Goal: Task Accomplishment & Management: Manage account settings

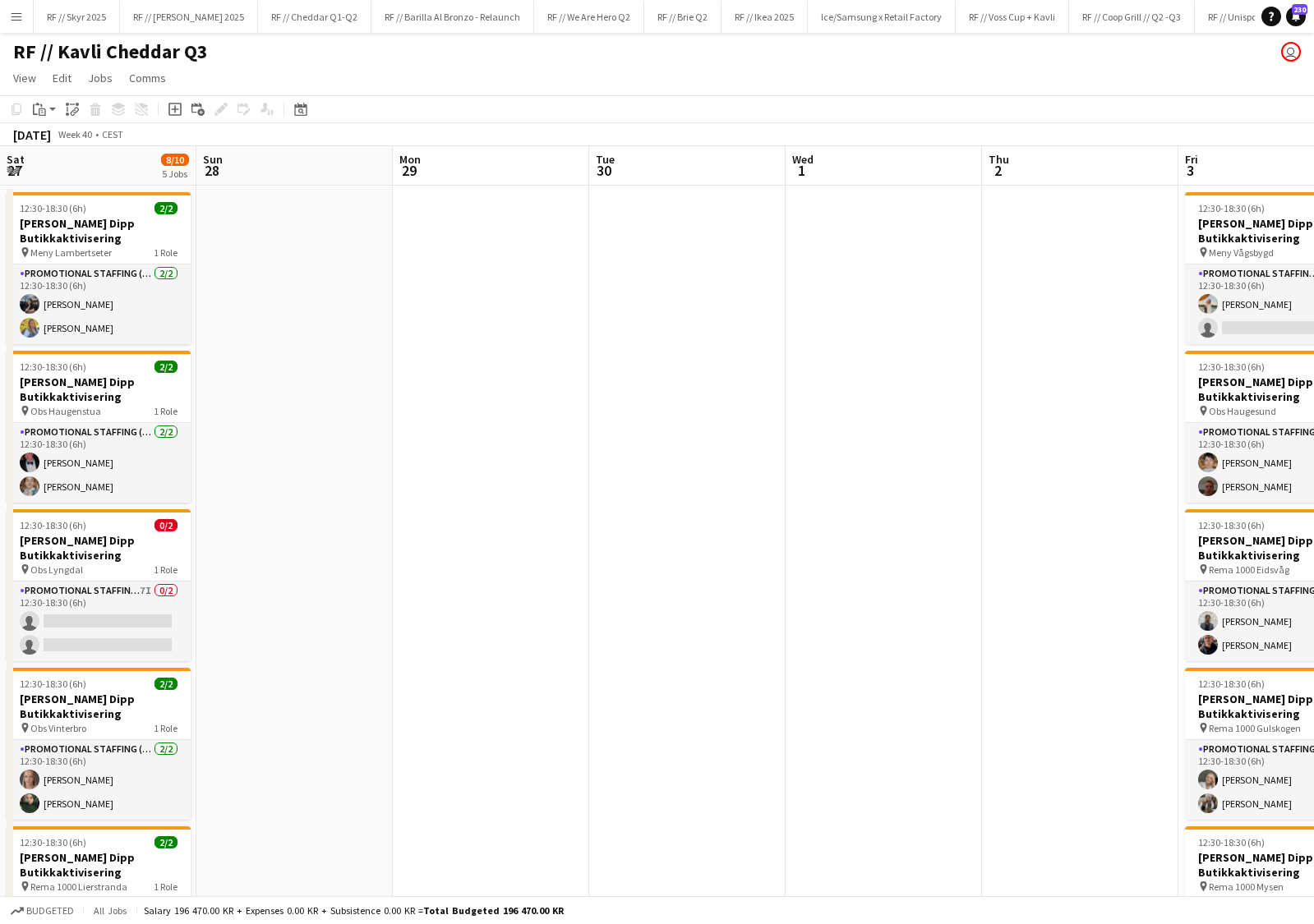
scroll to position [0, 653]
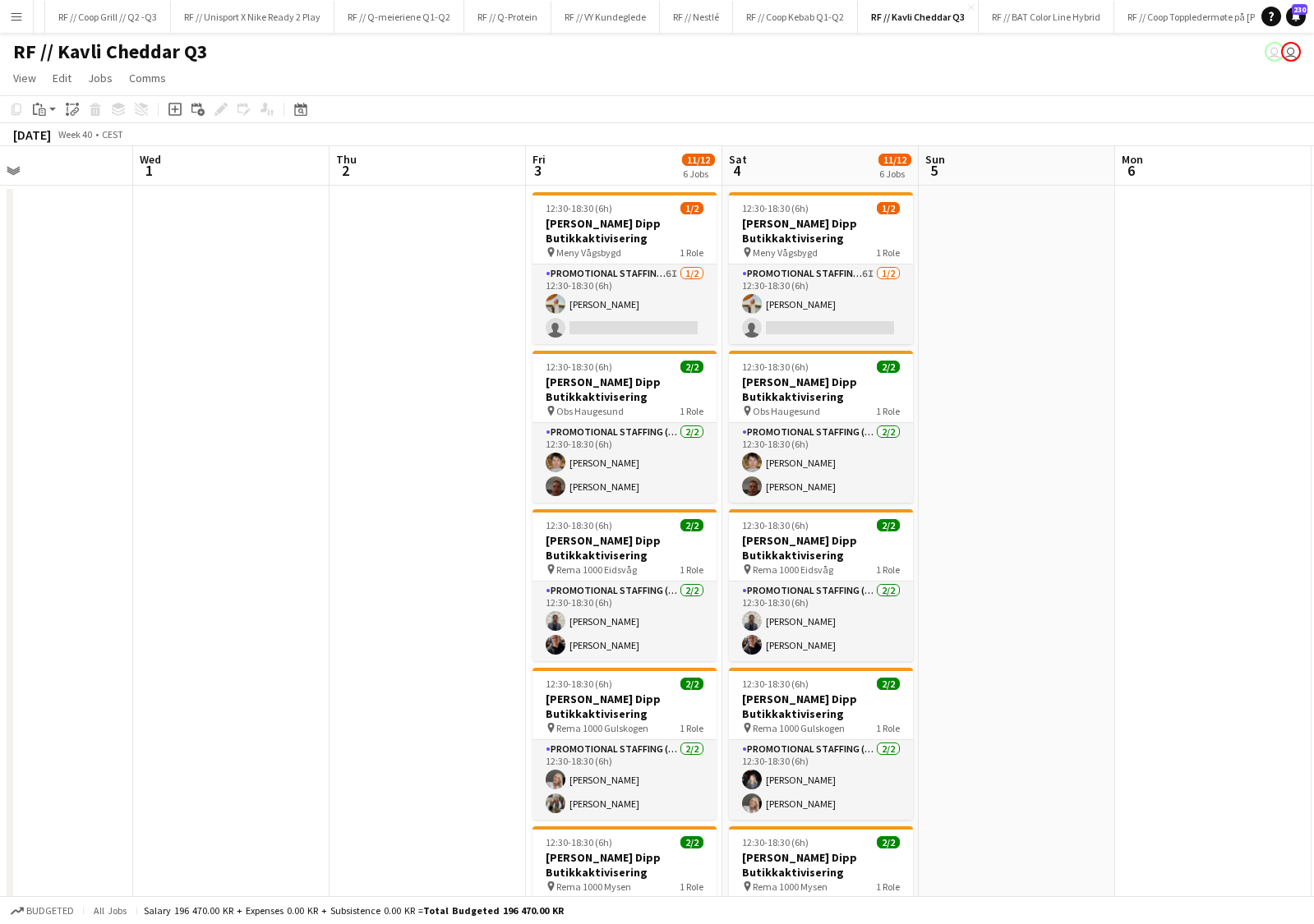
click at [1129, 308] on app-date-cell at bounding box center [1213, 681] width 197 height 991
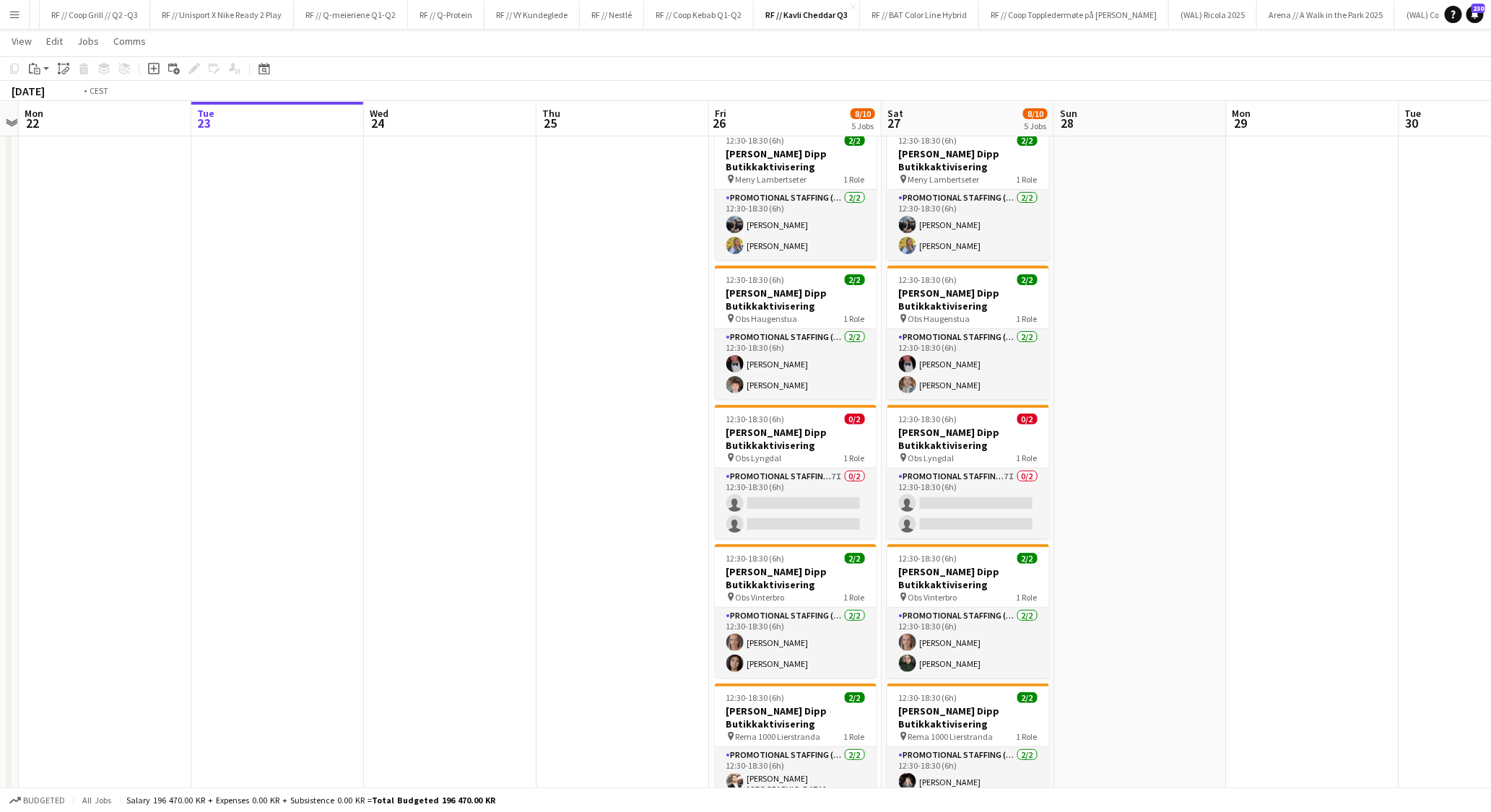
scroll to position [0, 322]
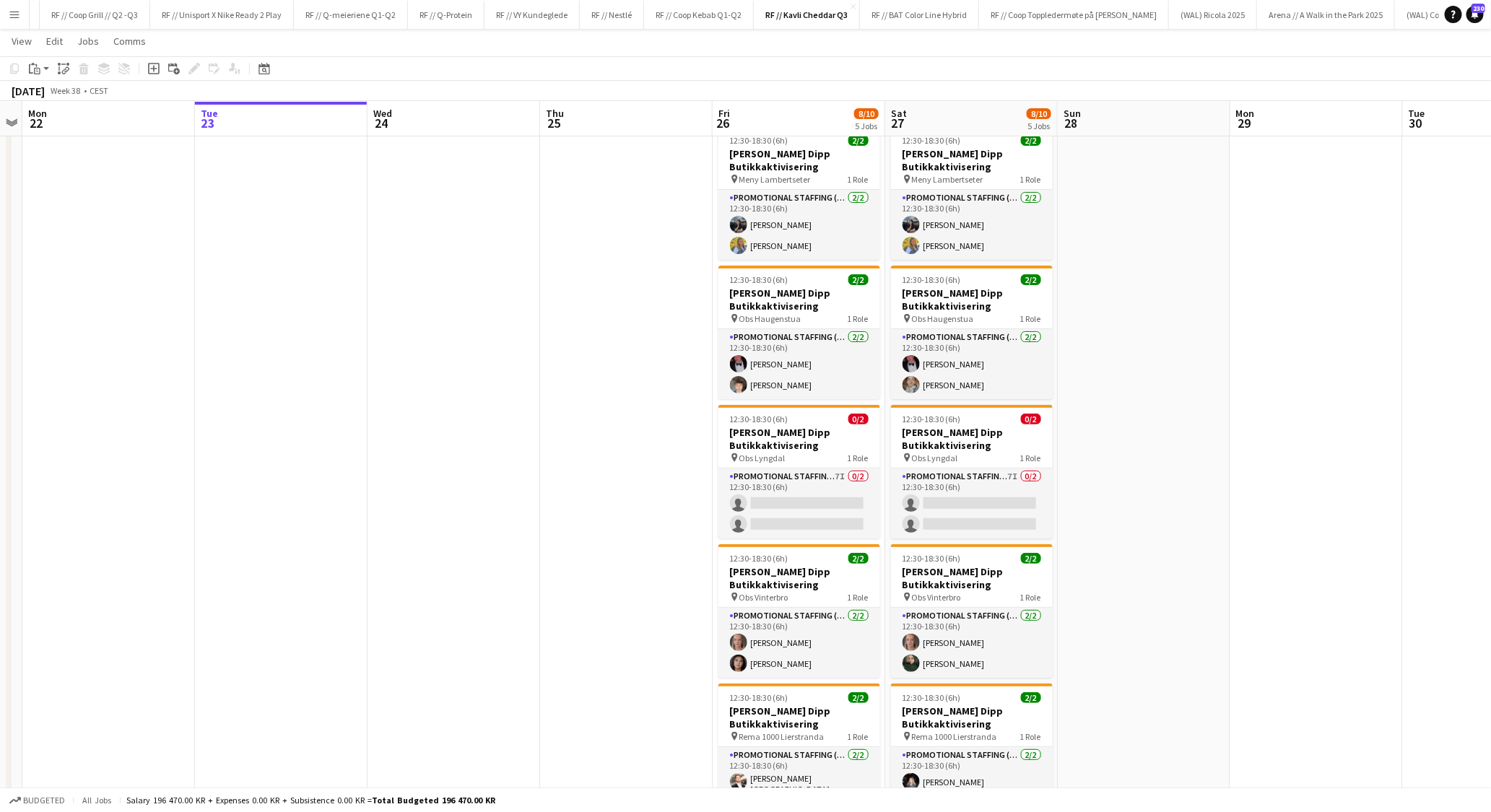
click at [546, 494] on app-date-cell at bounding box center [626, 556] width 173 height 871
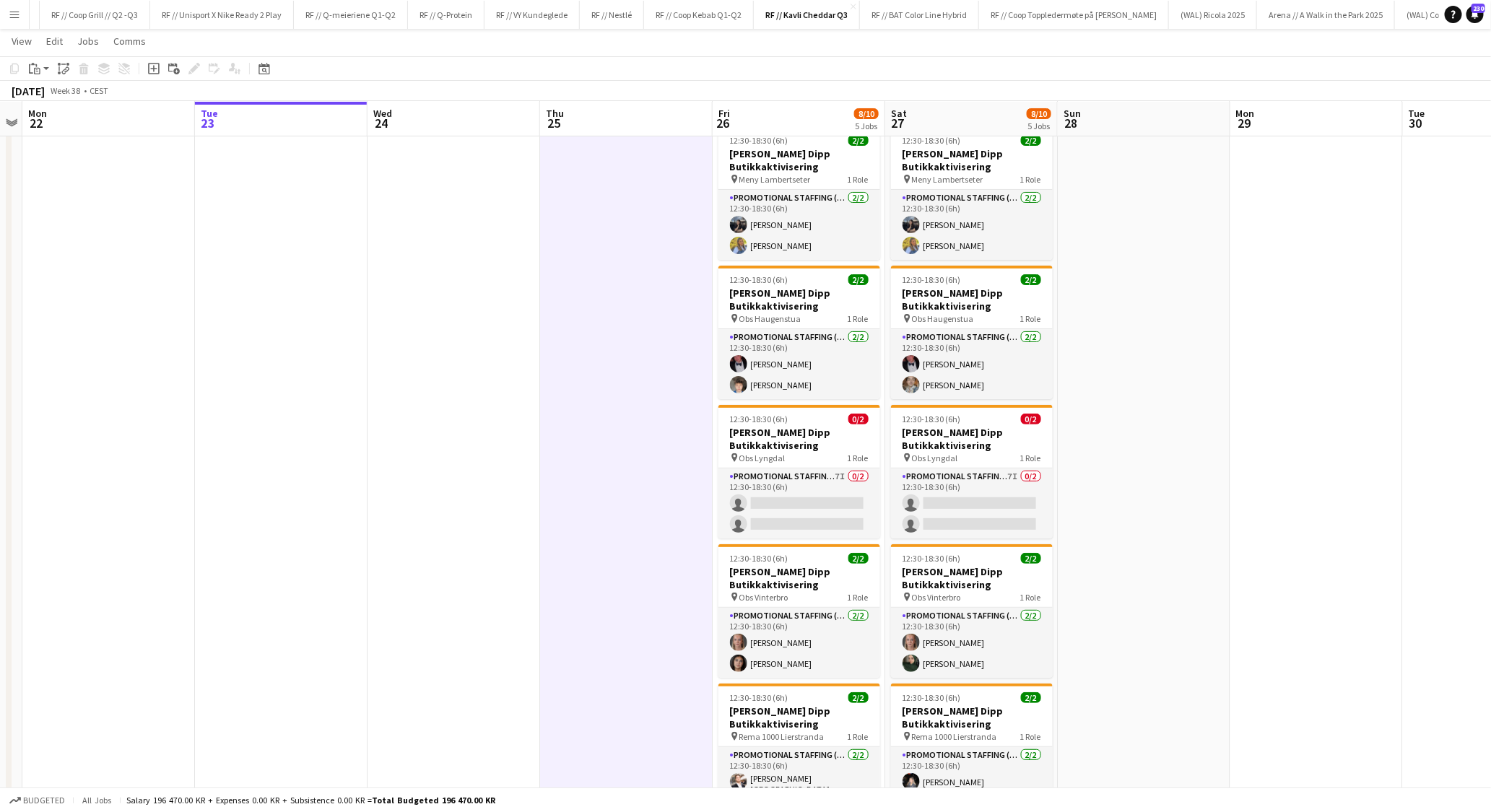
click at [546, 494] on app-date-cell at bounding box center [626, 556] width 173 height 871
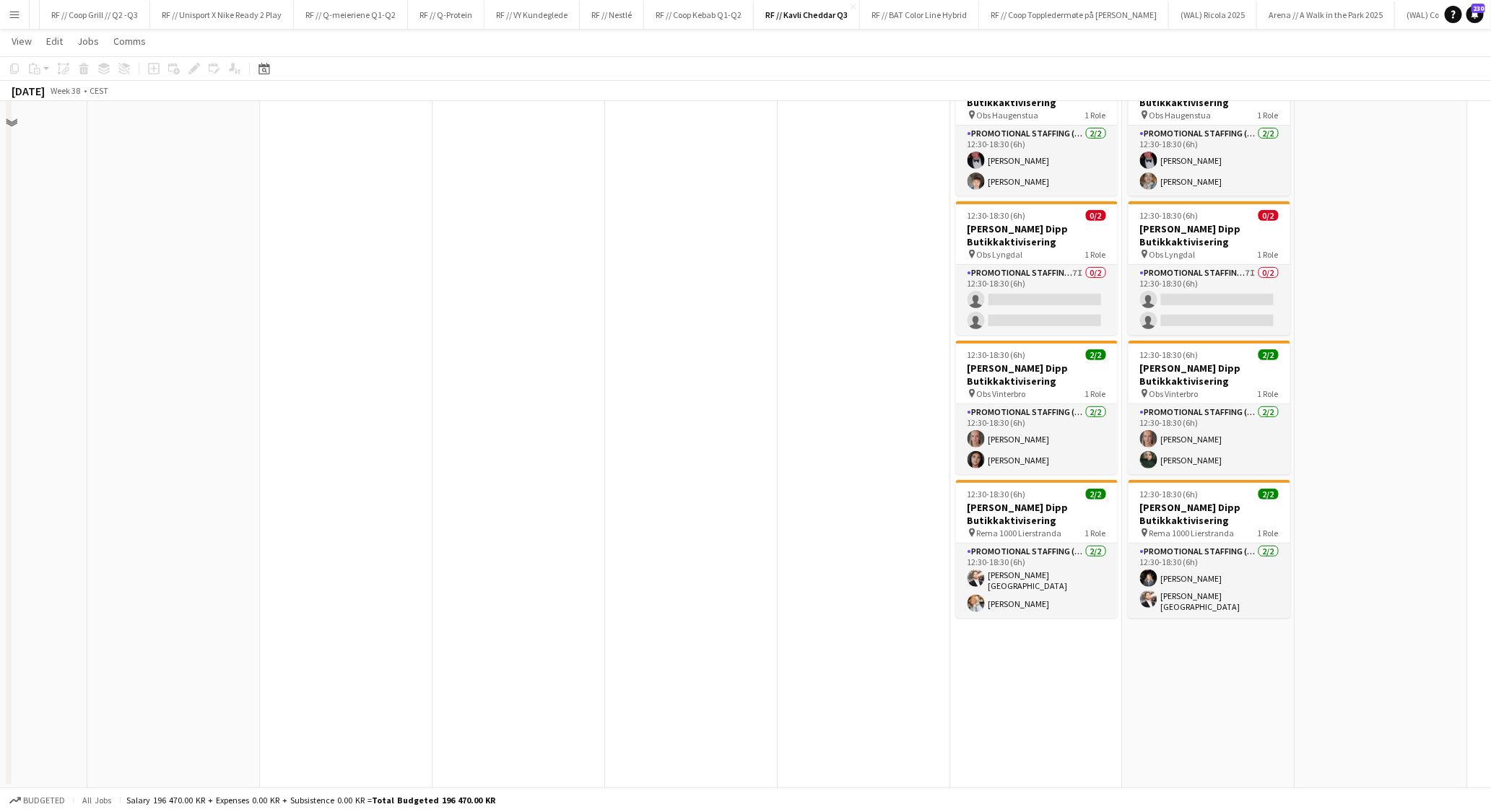
scroll to position [0, 0]
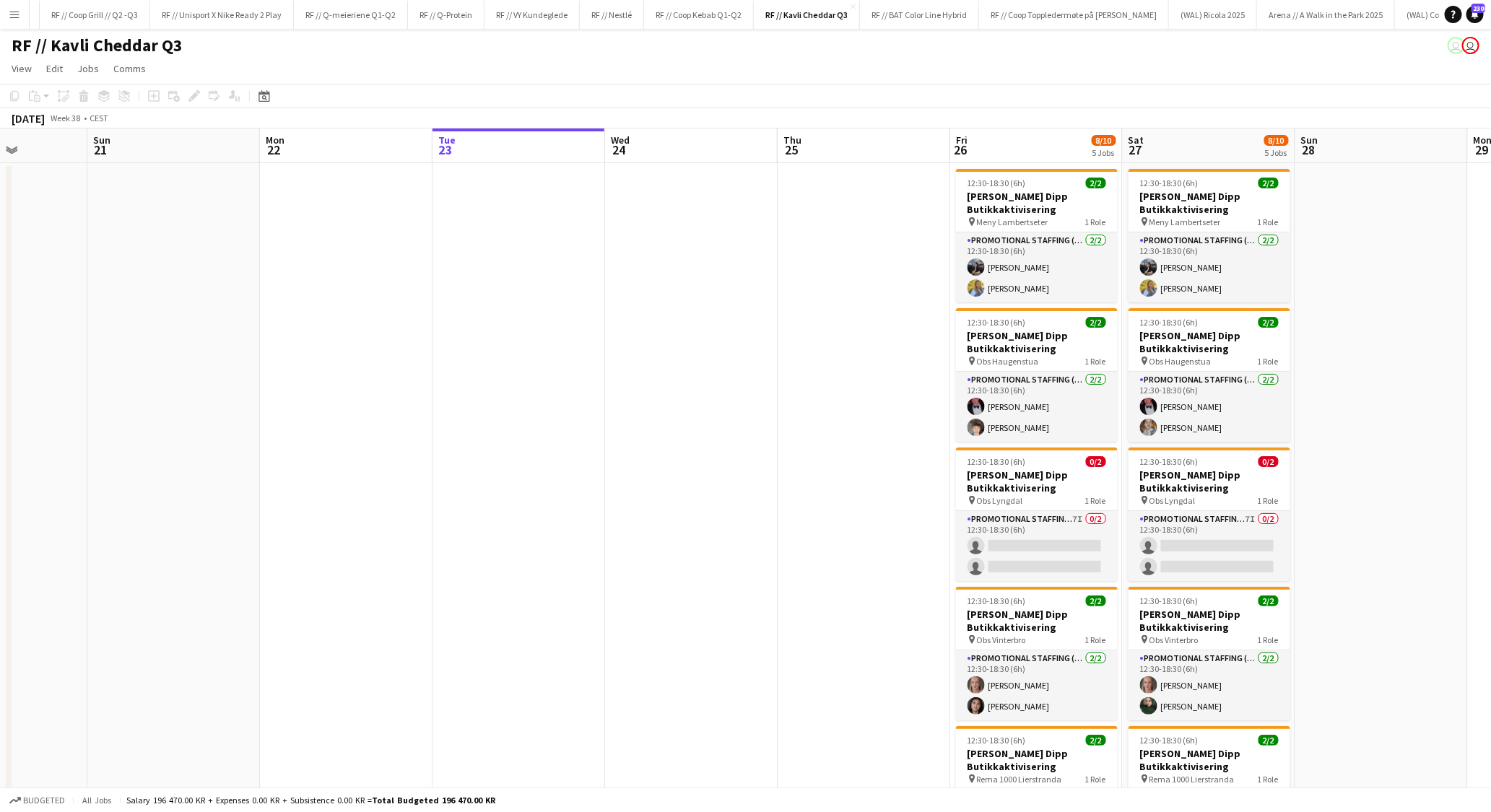
click at [639, 415] on app-date-cell at bounding box center [691, 598] width 173 height 871
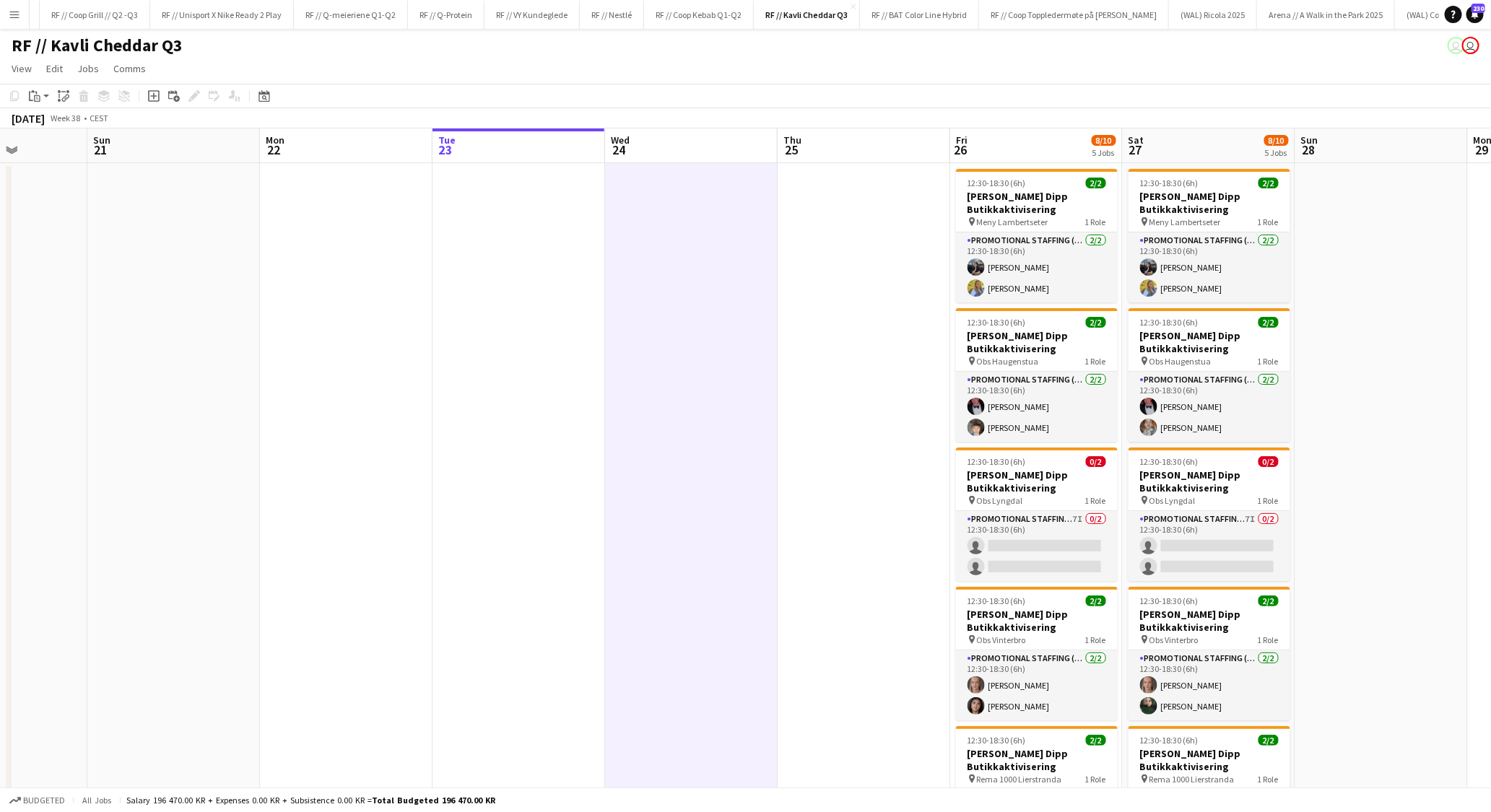
click at [577, 366] on app-date-cell at bounding box center [519, 598] width 173 height 871
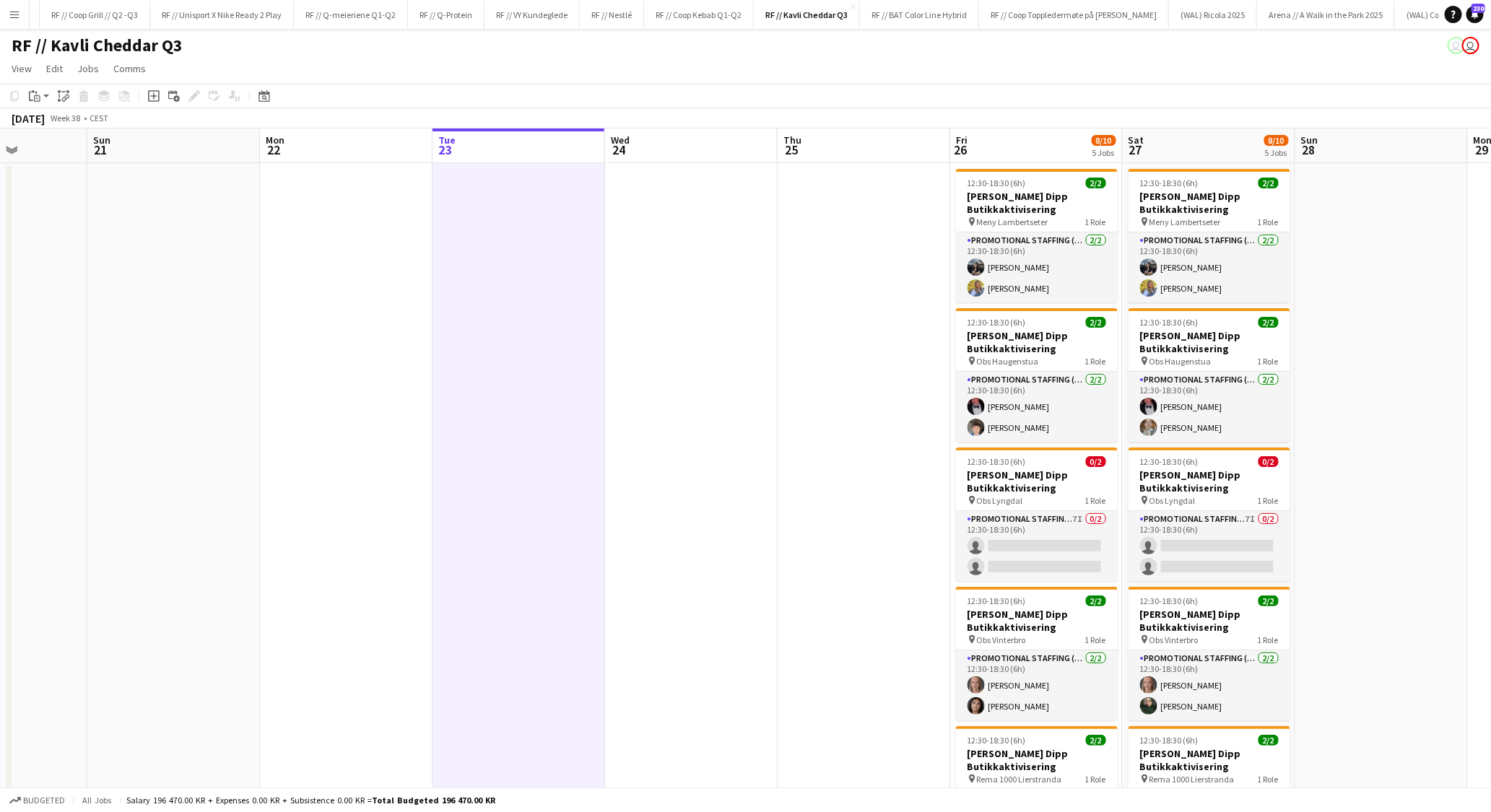
click at [577, 366] on app-date-cell at bounding box center [519, 598] width 173 height 871
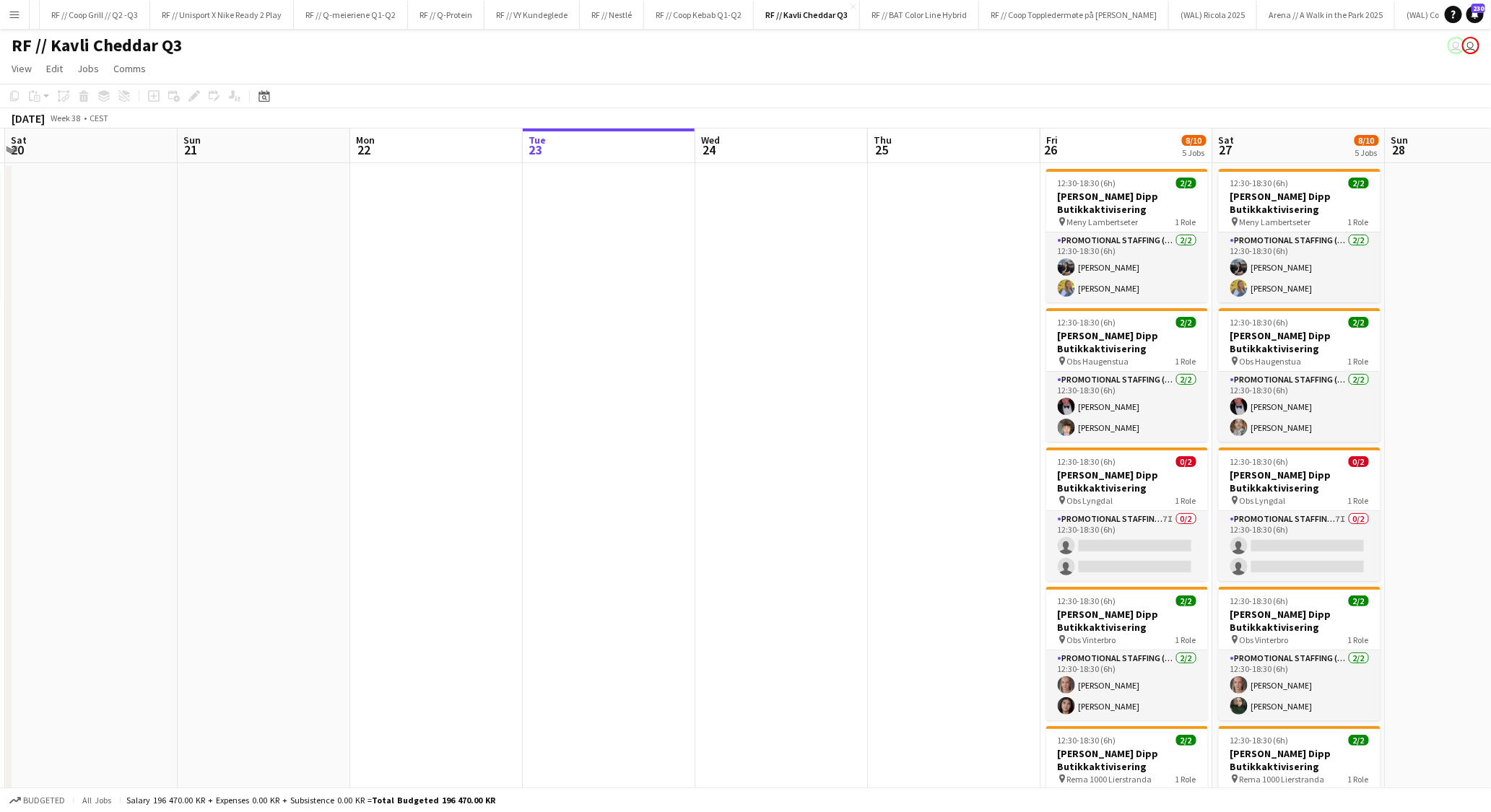
scroll to position [0, 335]
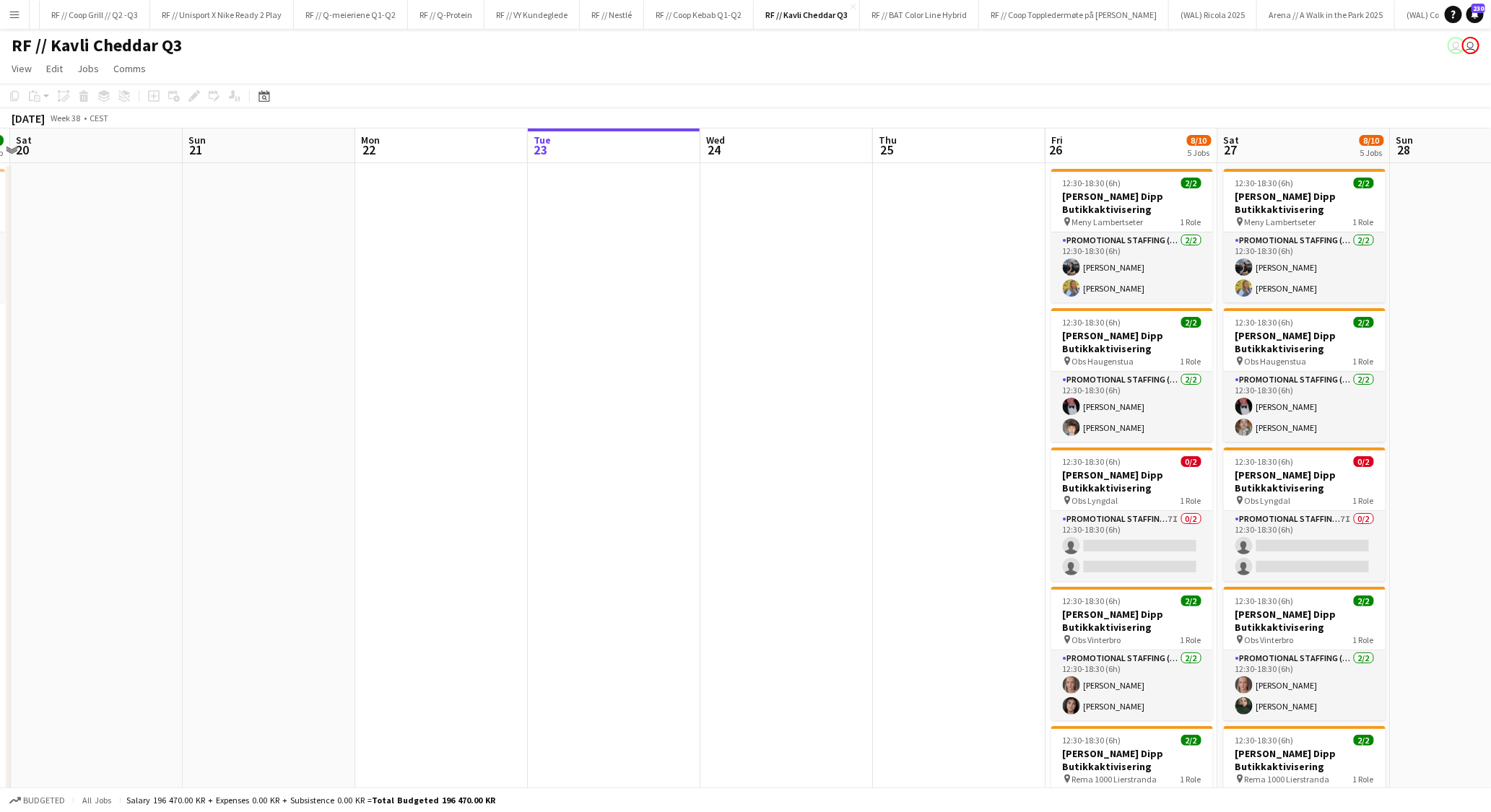
click at [612, 330] on app-date-cell at bounding box center [613, 598] width 173 height 871
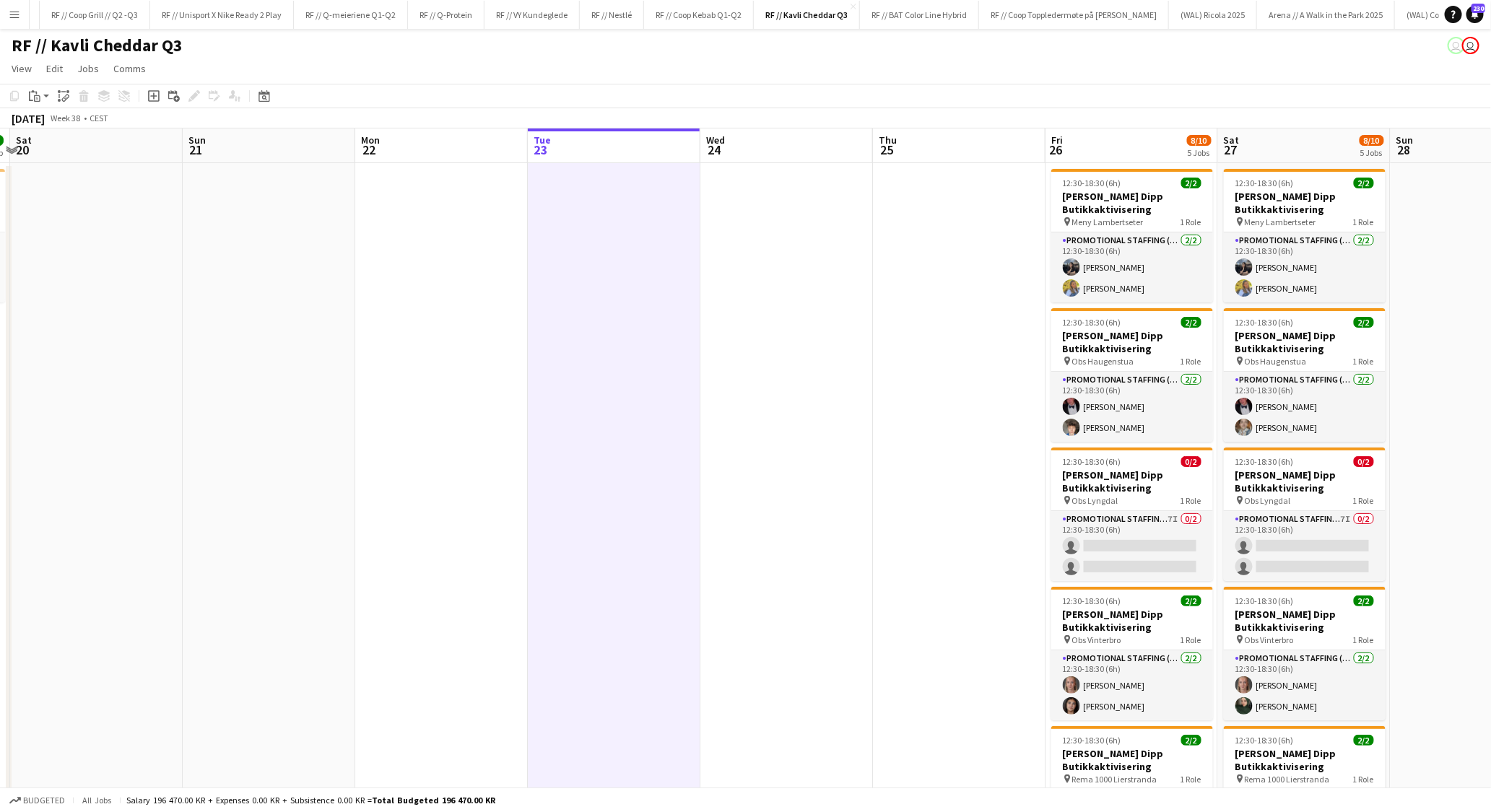
click at [612, 330] on app-date-cell at bounding box center [613, 598] width 173 height 871
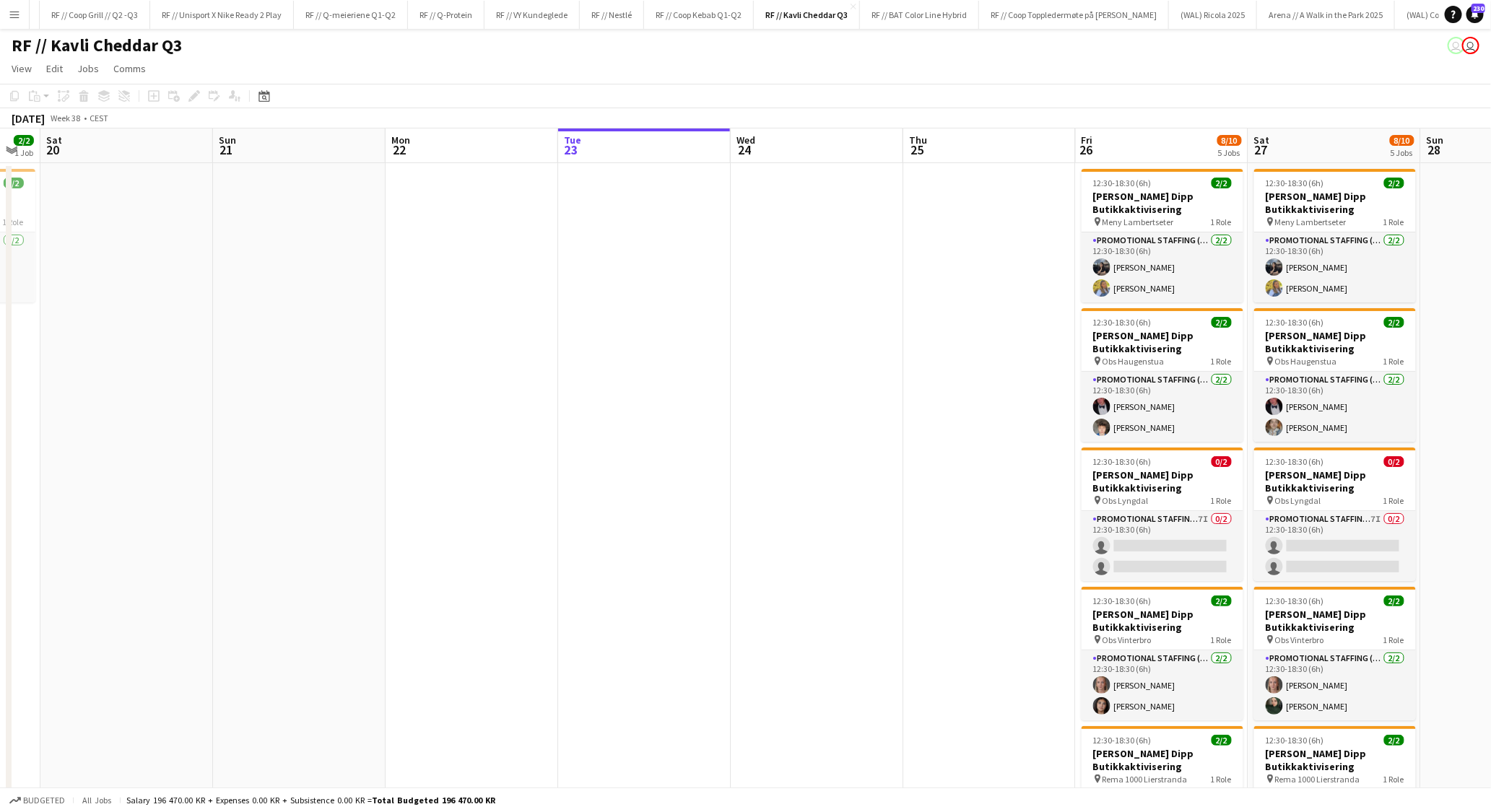
scroll to position [0, 488]
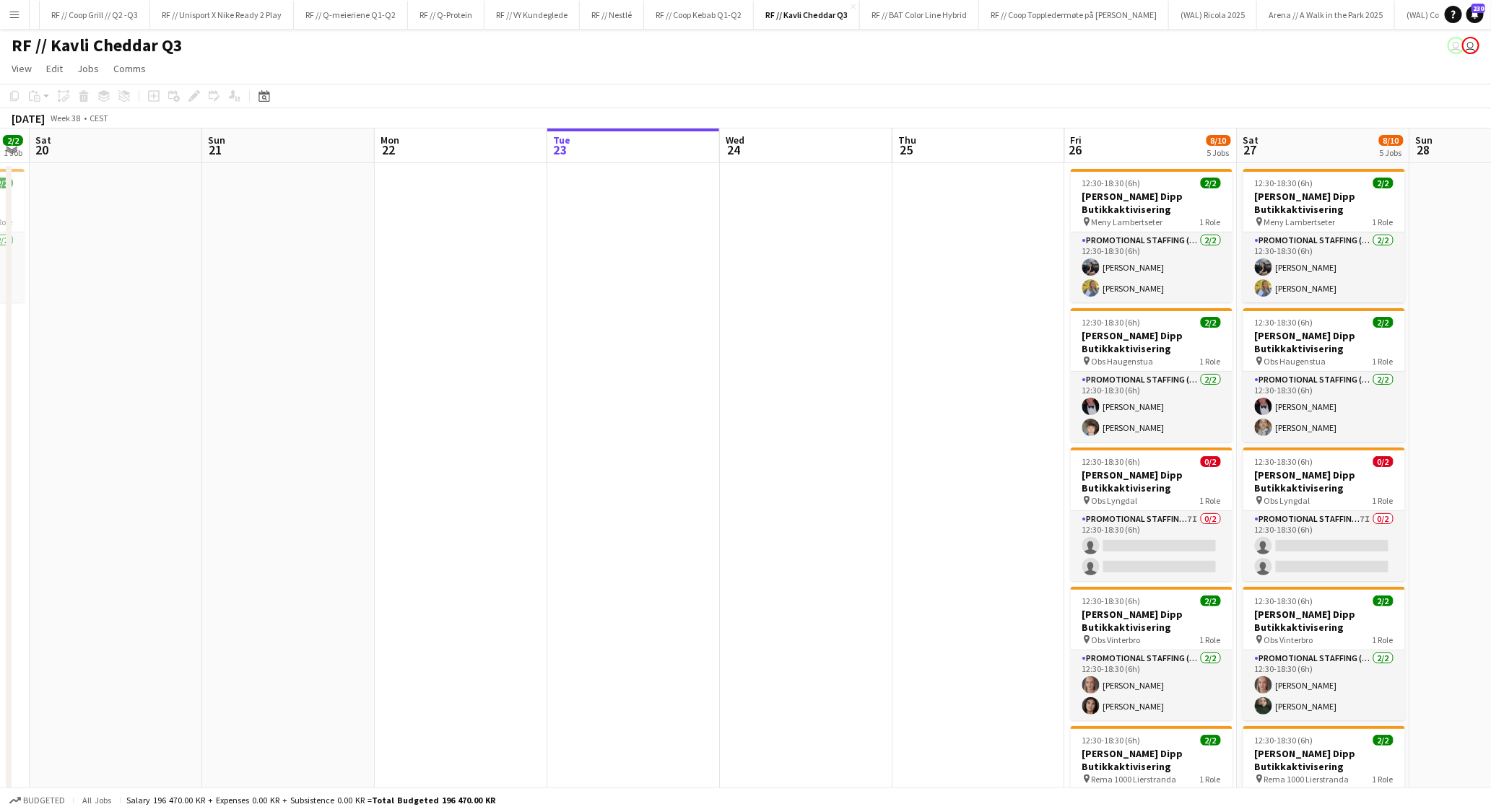
click at [597, 290] on app-date-cell at bounding box center [633, 598] width 173 height 871
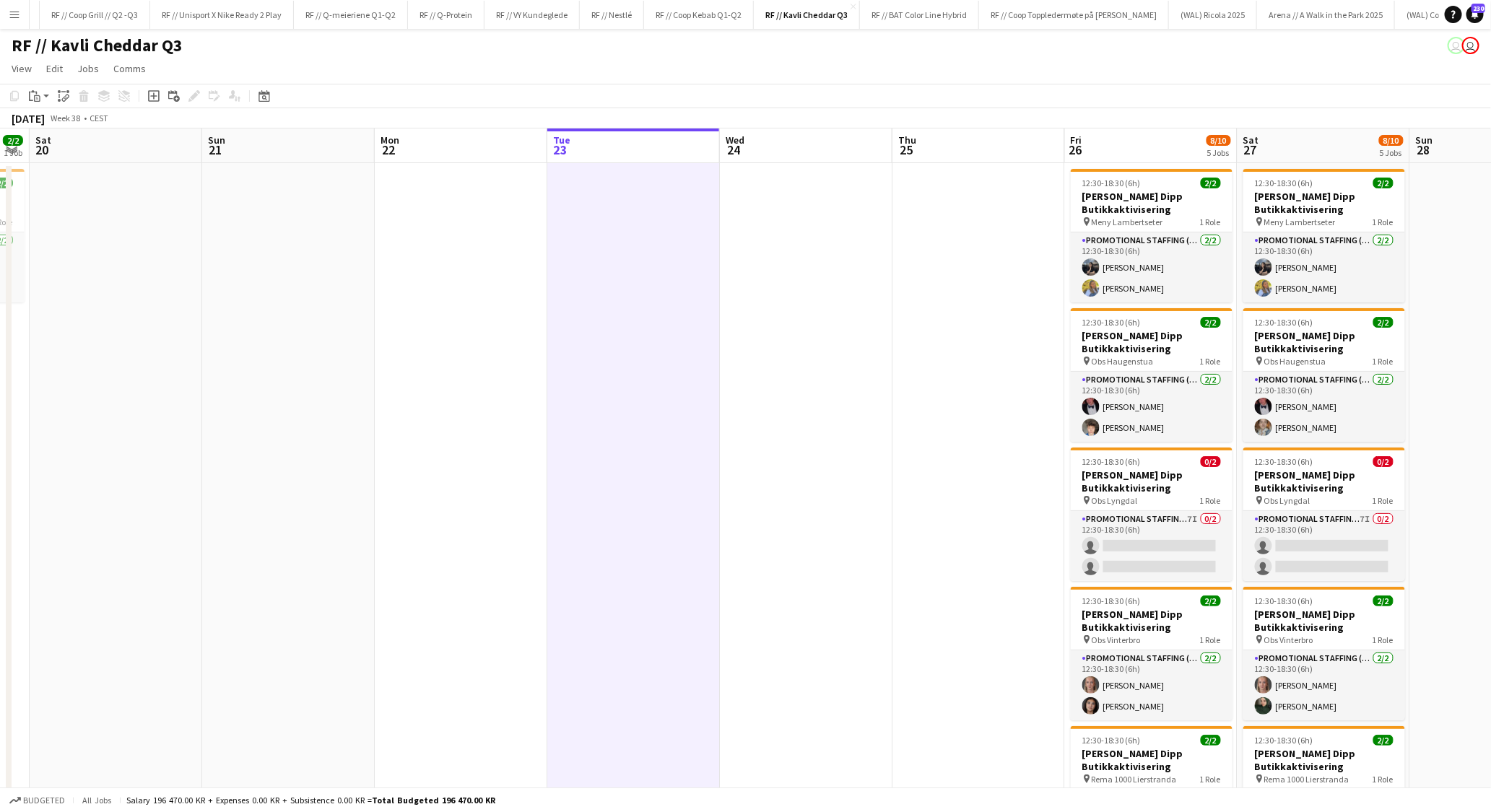
click at [597, 290] on app-date-cell at bounding box center [633, 598] width 173 height 871
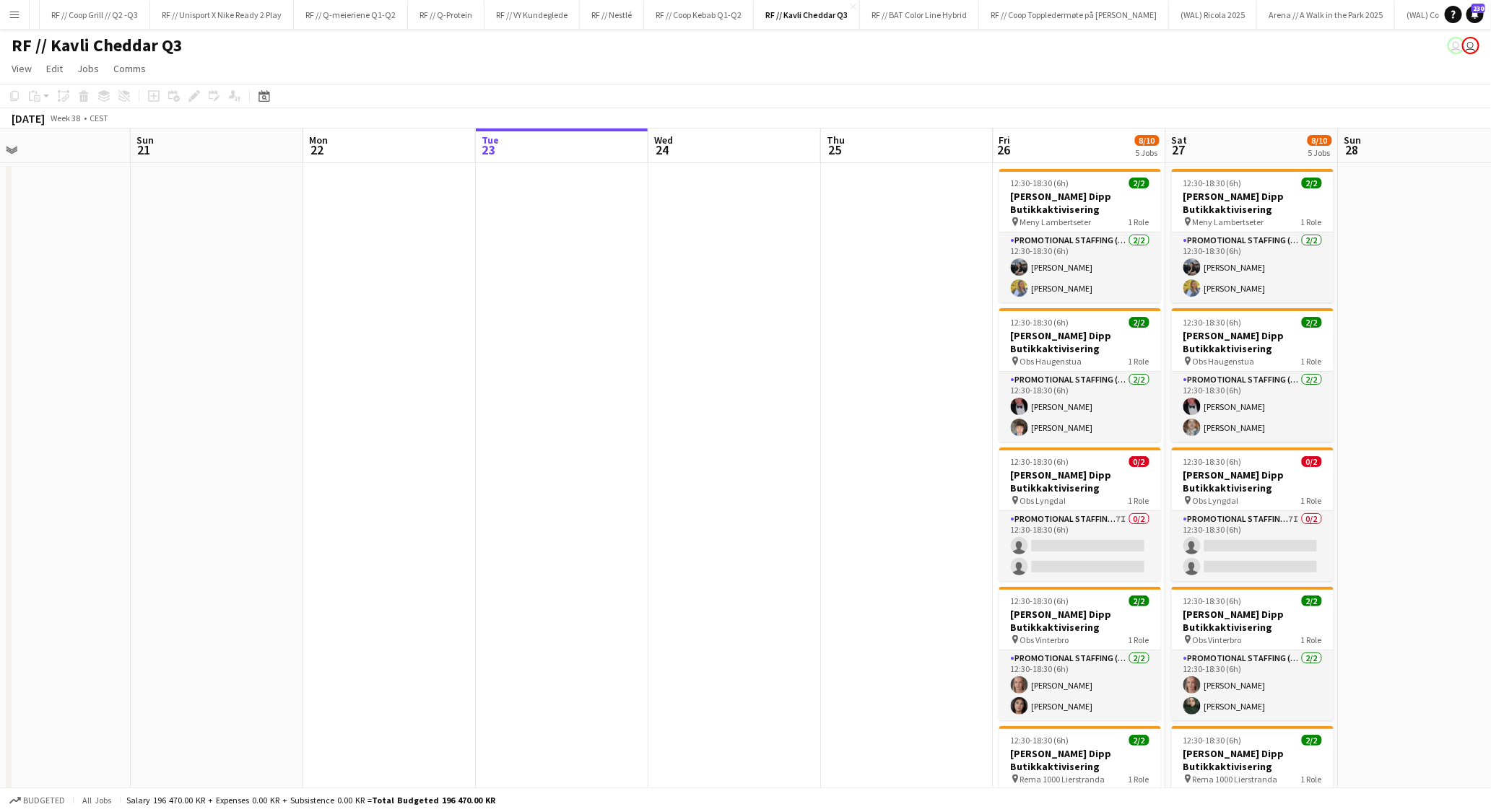
scroll to position [0, 565]
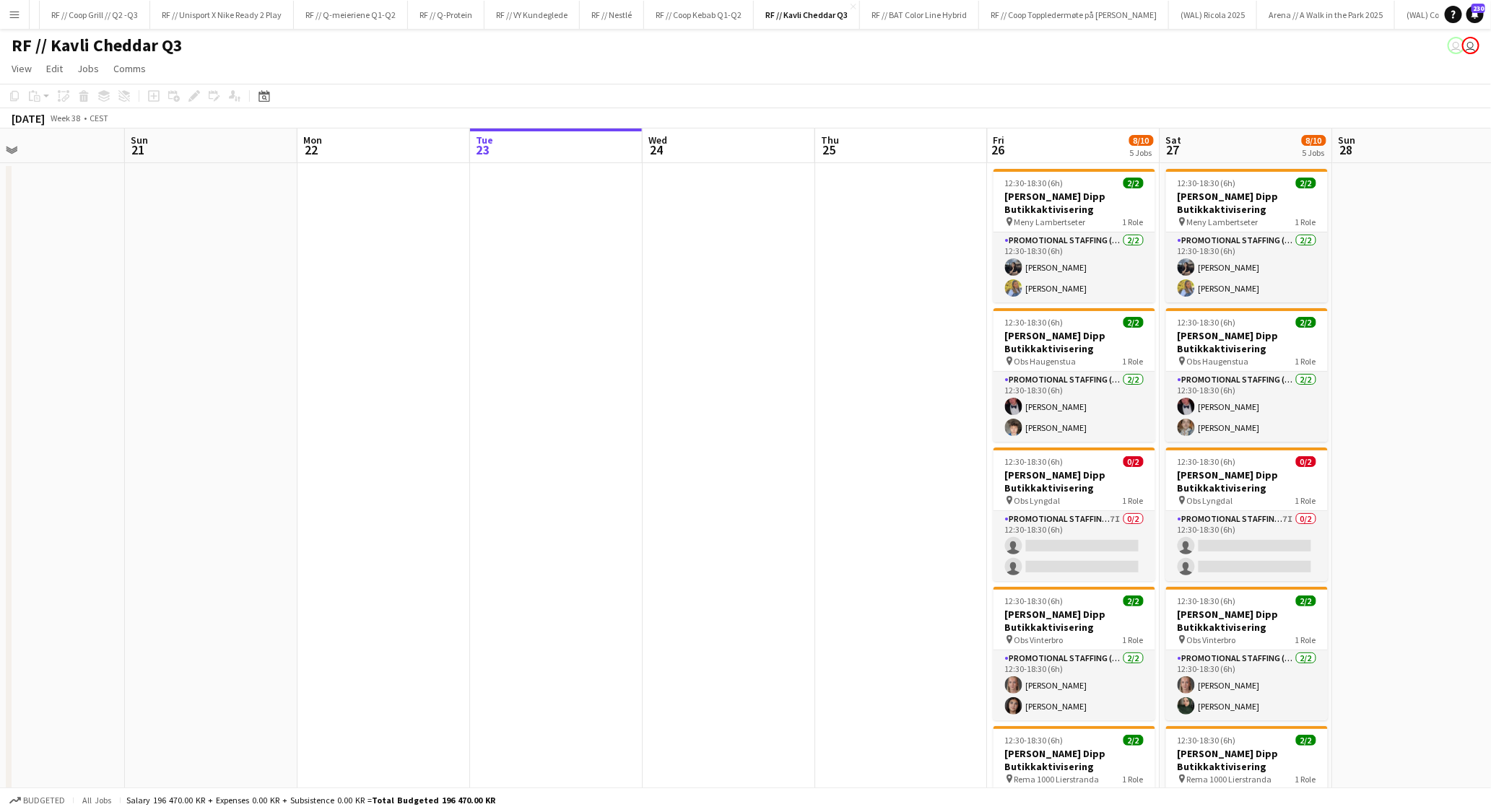
click at [707, 298] on app-date-cell at bounding box center [729, 598] width 173 height 871
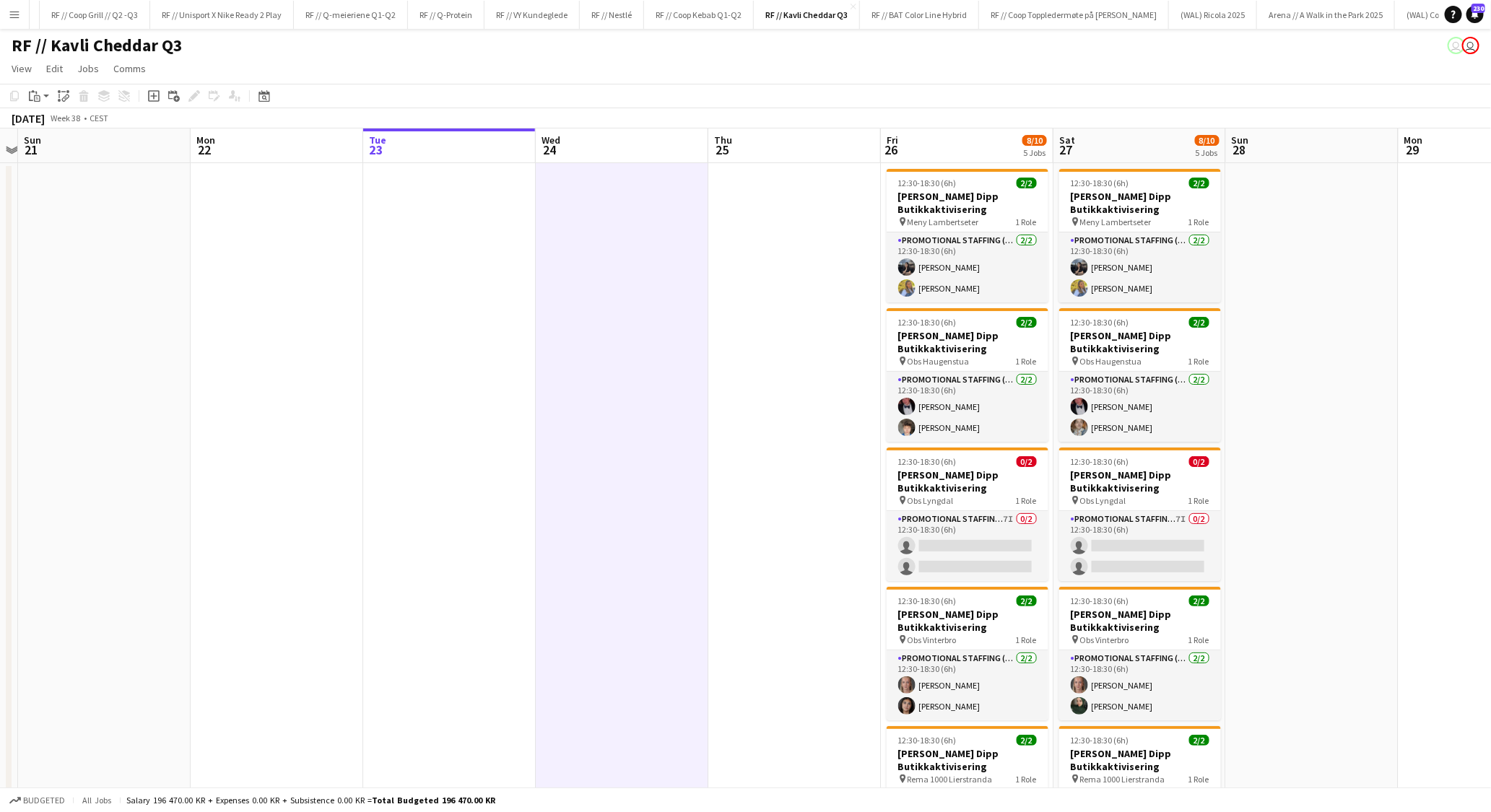
scroll to position [0, 304]
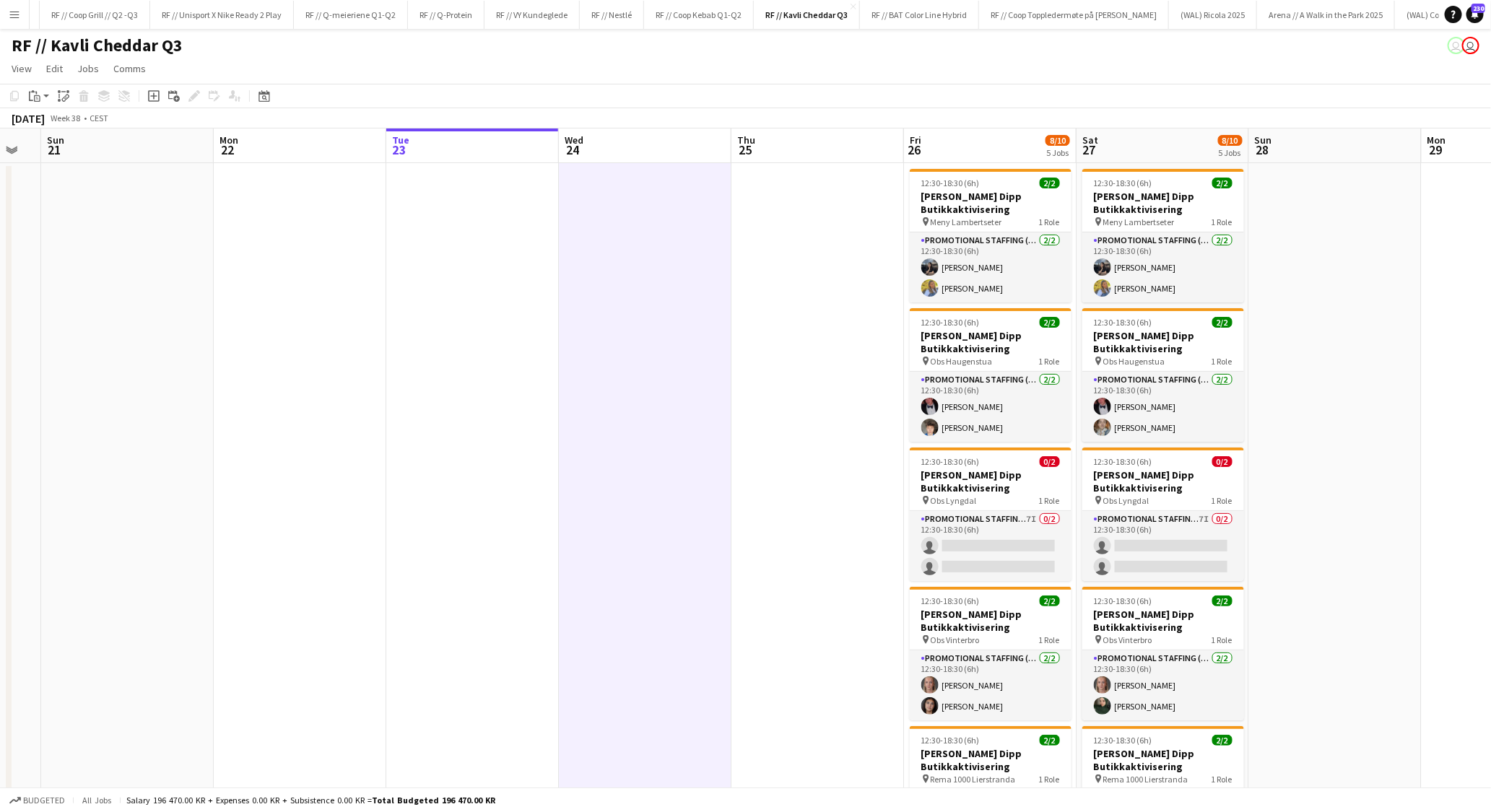
click at [614, 377] on app-date-cell at bounding box center [645, 598] width 173 height 871
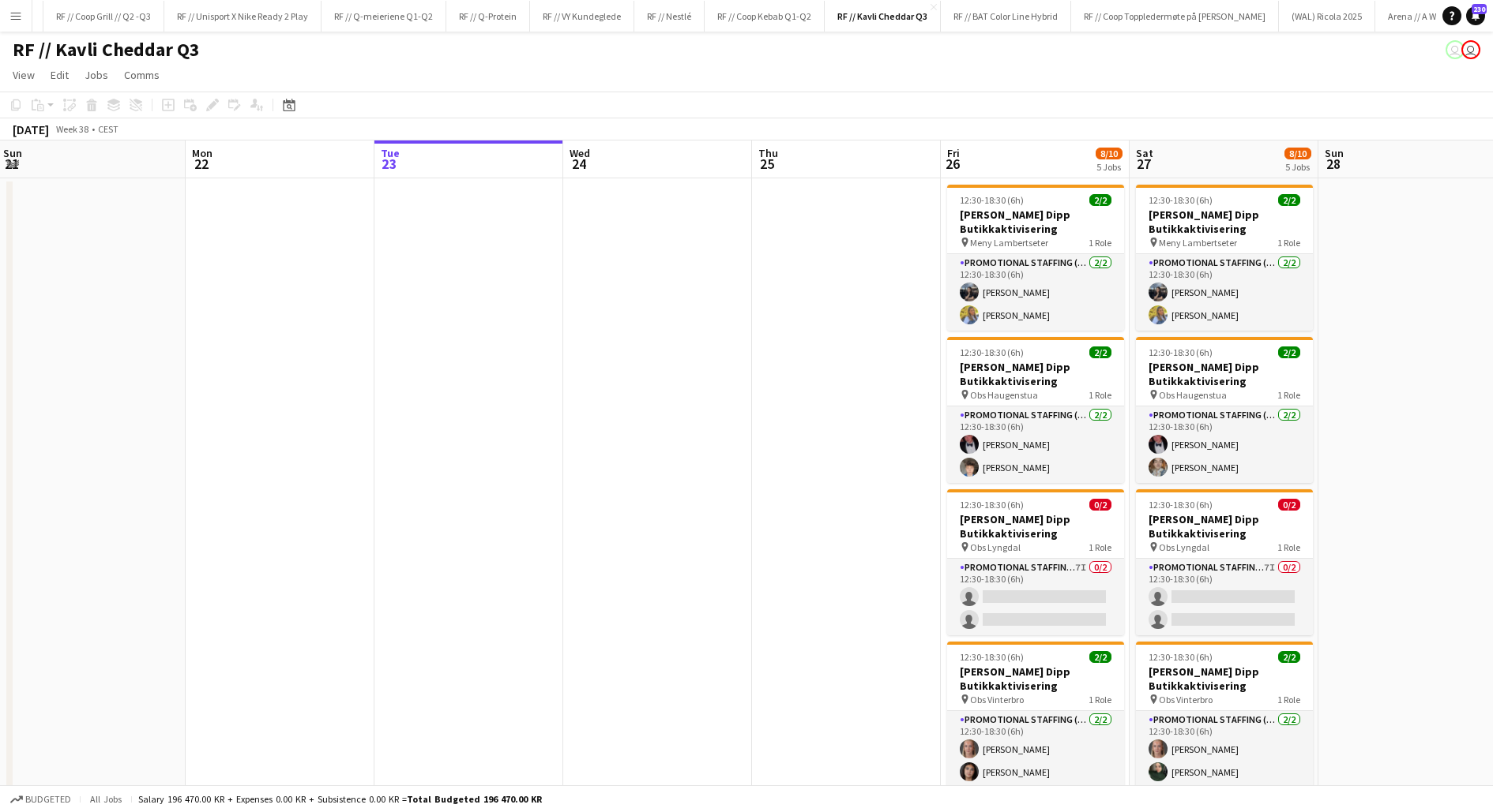
scroll to position [0, 380]
click at [649, 286] on app-date-cell at bounding box center [658, 654] width 189 height 953
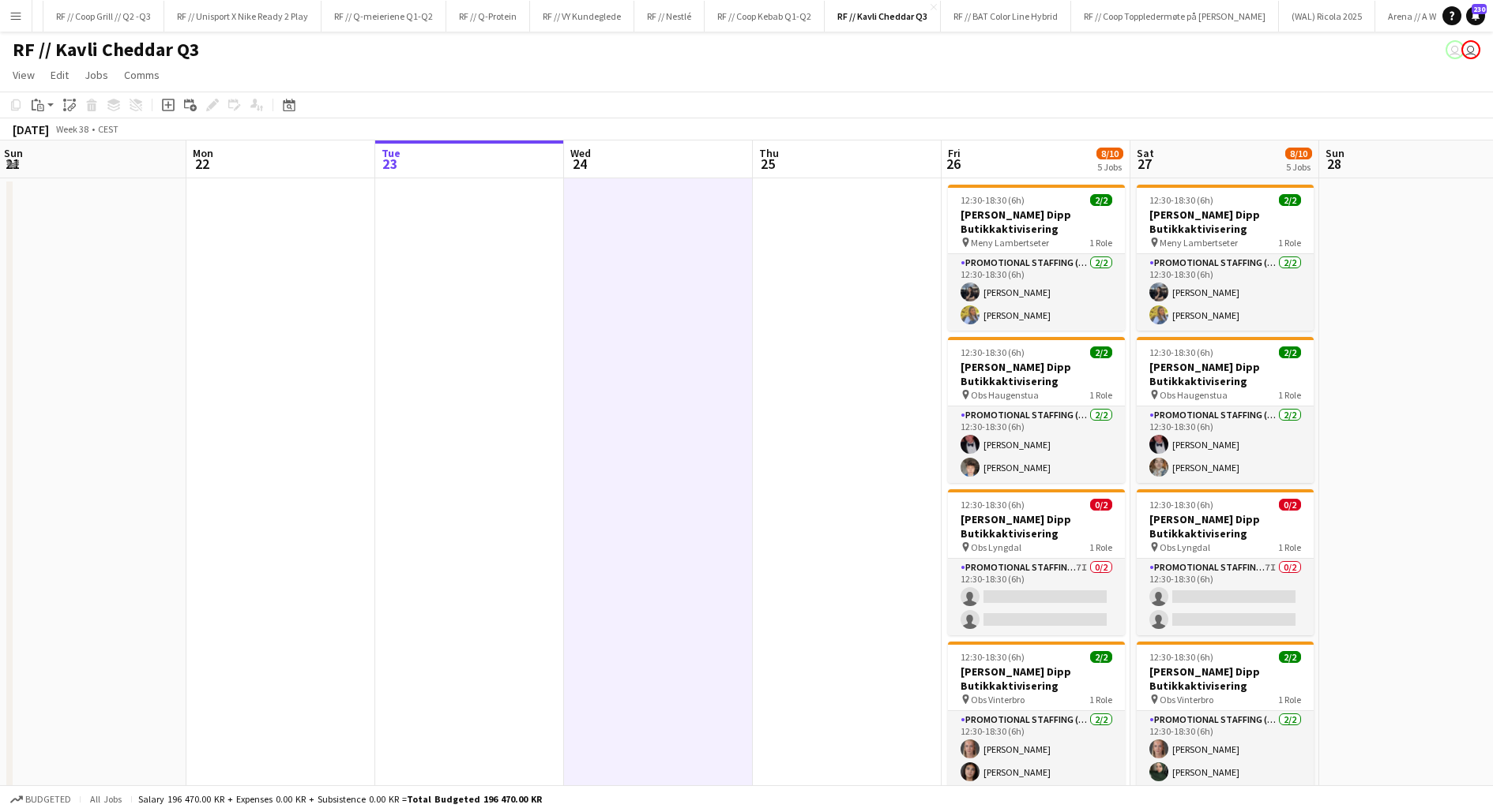
click at [649, 286] on app-date-cell at bounding box center [658, 654] width 189 height 953
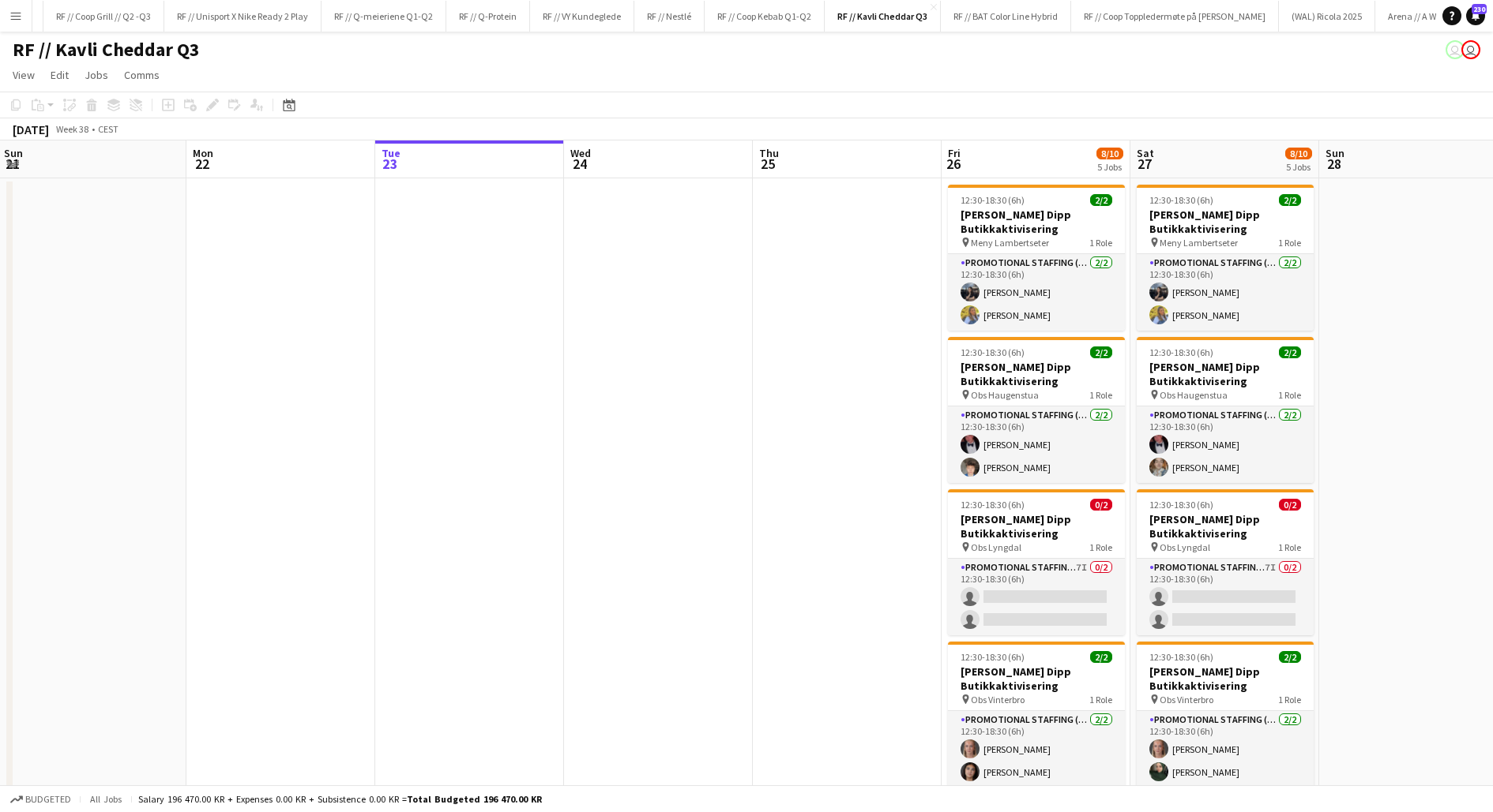
click at [643, 312] on app-date-cell at bounding box center [658, 654] width 189 height 953
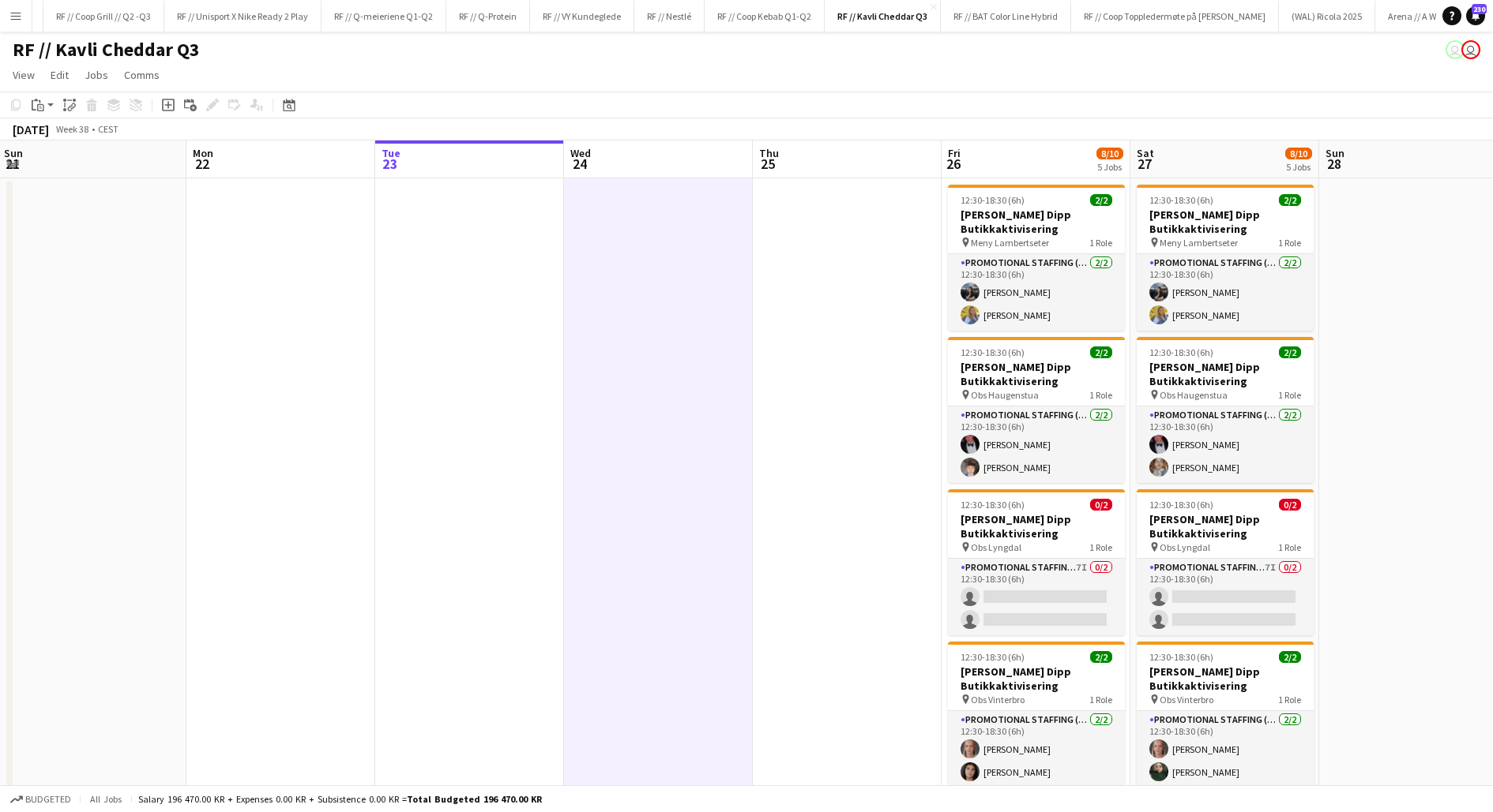
click at [845, 284] on app-date-cell at bounding box center [847, 654] width 189 height 953
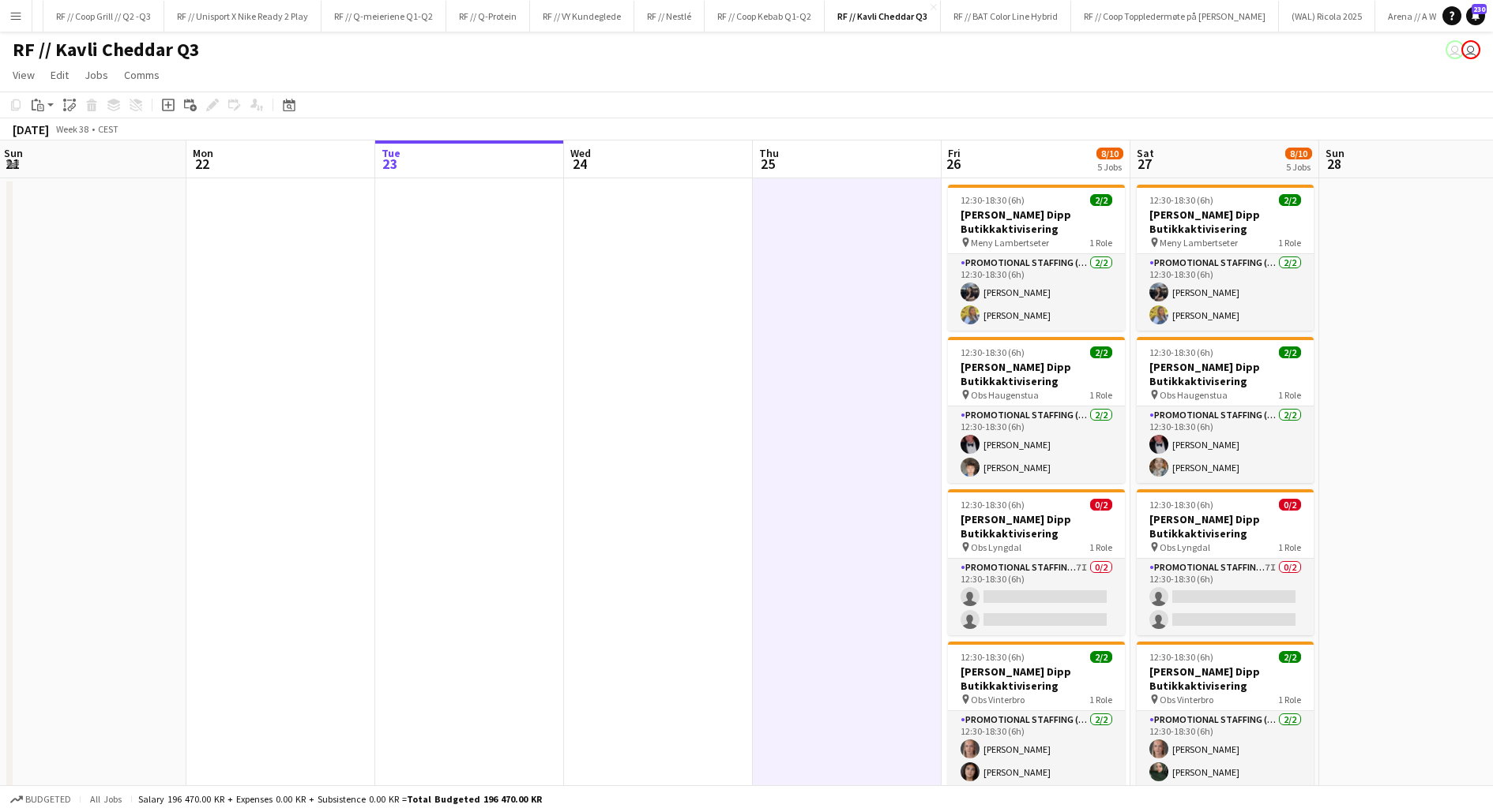
click at [455, 237] on app-date-cell at bounding box center [469, 654] width 189 height 953
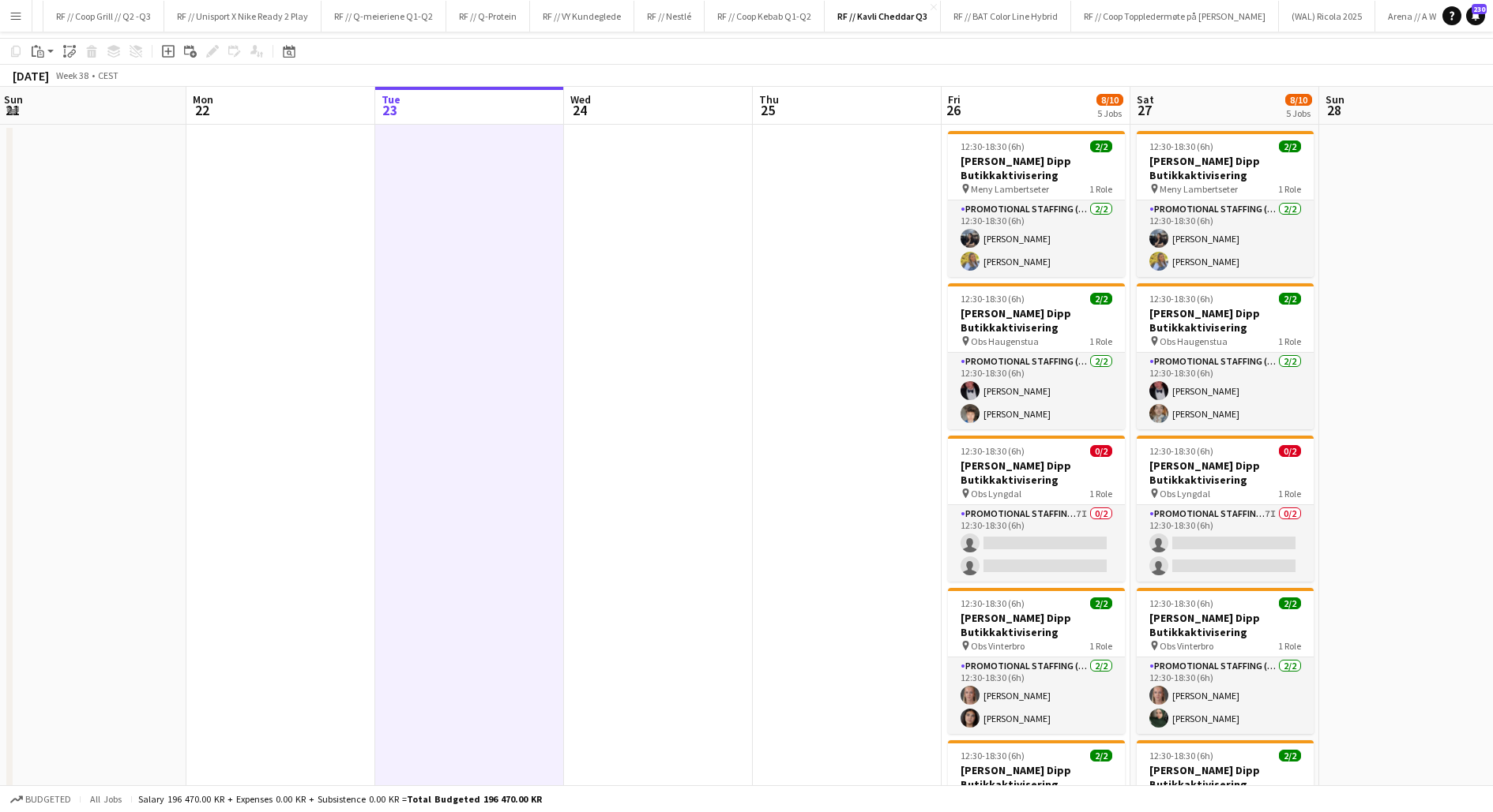
scroll to position [0, 0]
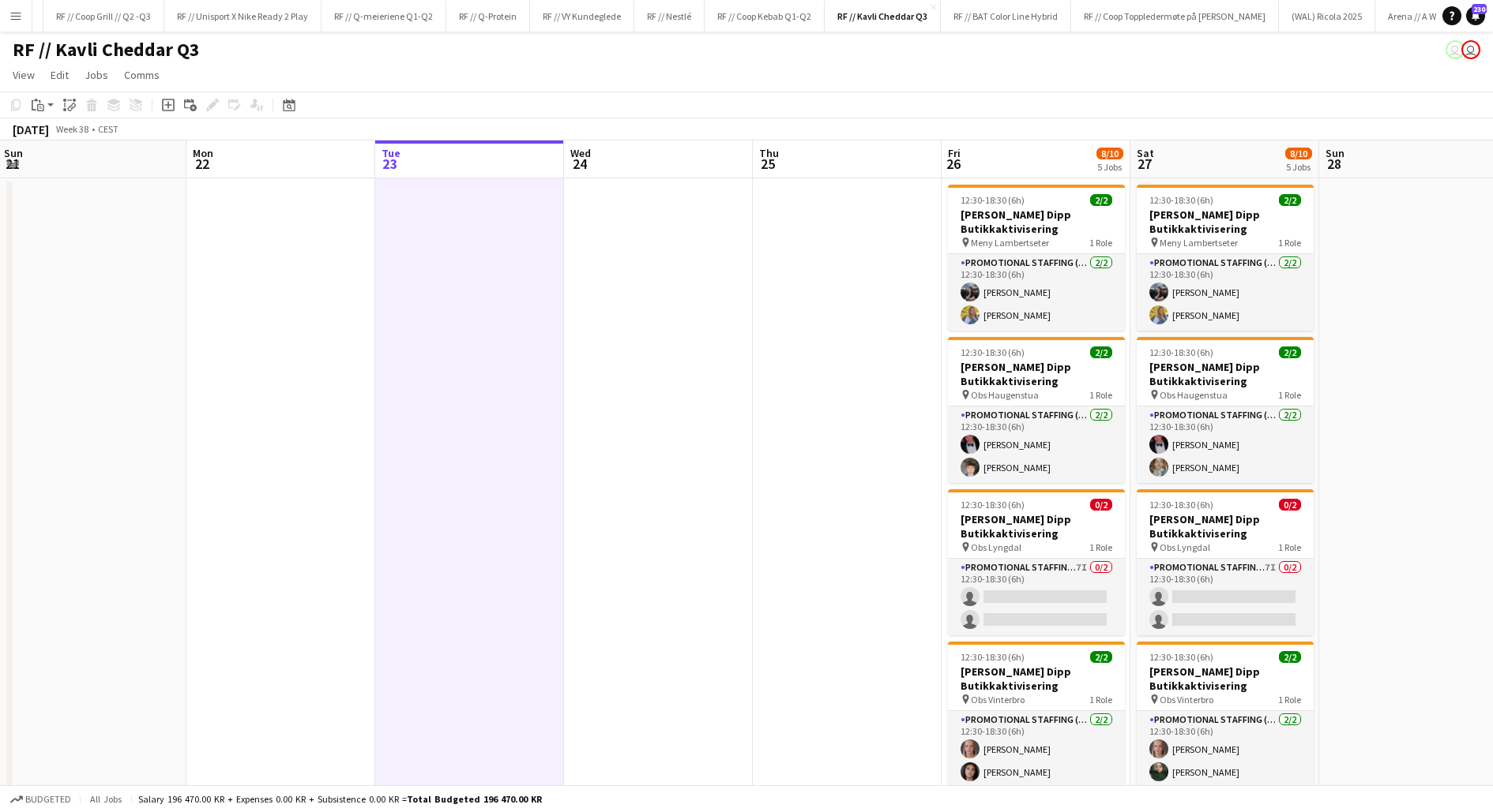
click at [586, 338] on app-date-cell at bounding box center [658, 654] width 189 height 953
